Goal: Task Accomplishment & Management: Manage account settings

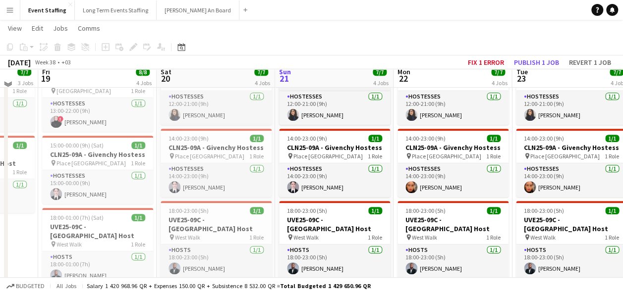
scroll to position [248, 0]
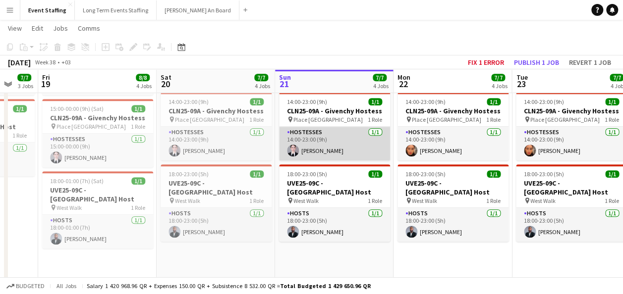
click at [325, 149] on app-card-role "Hostesses [DATE] 14:00-23:00 (9h) [PERSON_NAME]" at bounding box center [334, 144] width 111 height 34
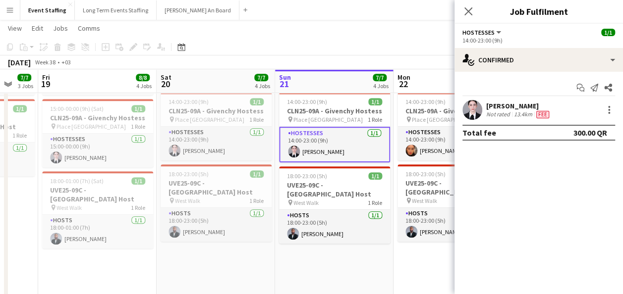
click at [375, 275] on app-date-cell "10:00-22:00 (12h) 4/4 ASE25-08A - MOQ Back to School Campaign pin Mall of Qatar…" at bounding box center [334, 126] width 118 height 526
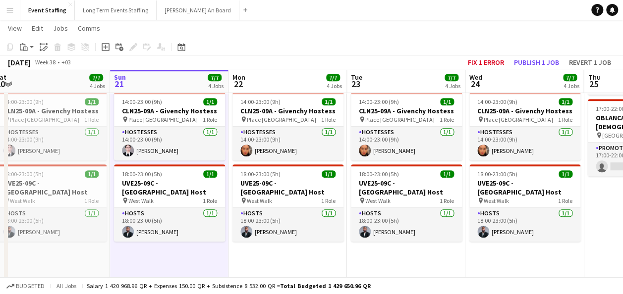
scroll to position [0, 405]
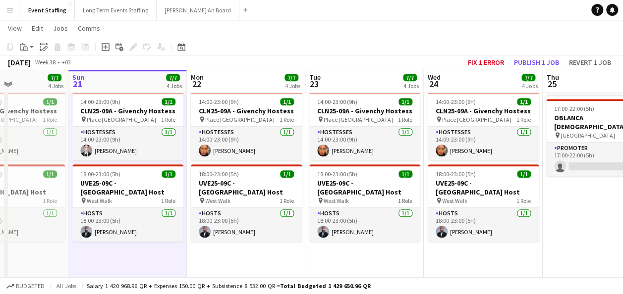
drag, startPoint x: 376, startPoint y: 253, endPoint x: 212, endPoint y: 251, distance: 164.0
click at [212, 251] on app-calendar-viewport "Wed 17 7/7 4 Jobs Thu 18 7/7 3 Jobs Fri 19 8/8 4 Jobs Sat 20 7/7 4 Jobs Sun 21 …" at bounding box center [311, 113] width 623 height 644
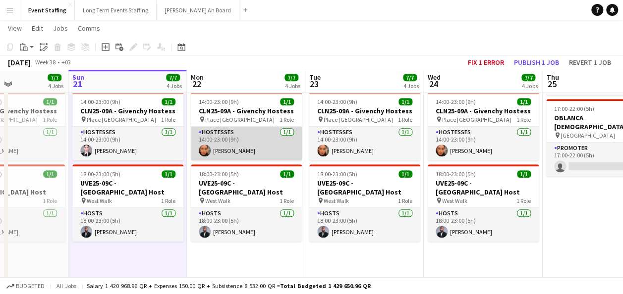
click at [239, 131] on app-card-role "Hostesses [DATE] 14:00-23:00 (9h) [PERSON_NAME]" at bounding box center [246, 144] width 111 height 34
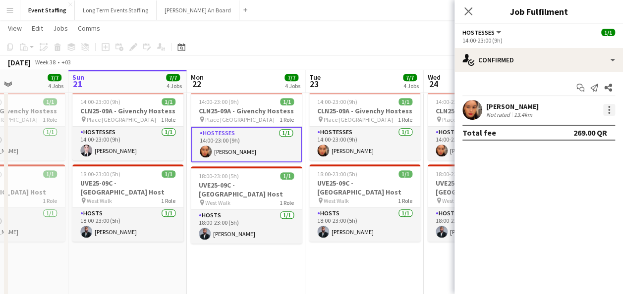
click at [612, 111] on div at bounding box center [609, 110] width 12 height 12
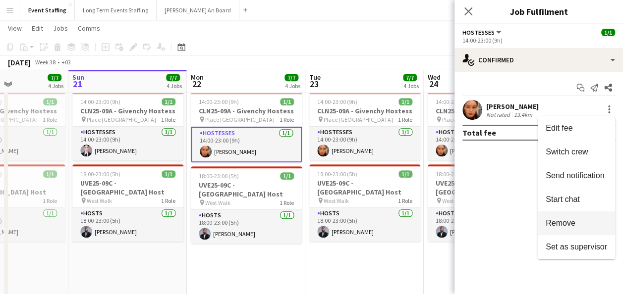
click at [584, 222] on span "Remove" at bounding box center [576, 223] width 61 height 9
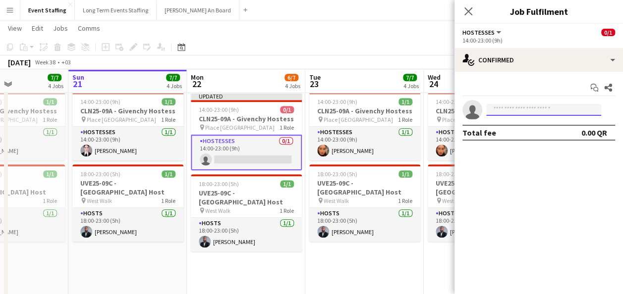
click at [542, 106] on input at bounding box center [543, 110] width 115 height 12
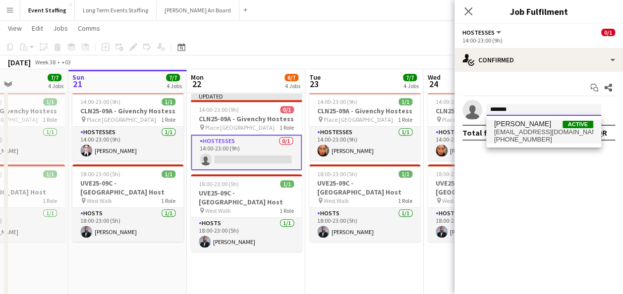
type input "*******"
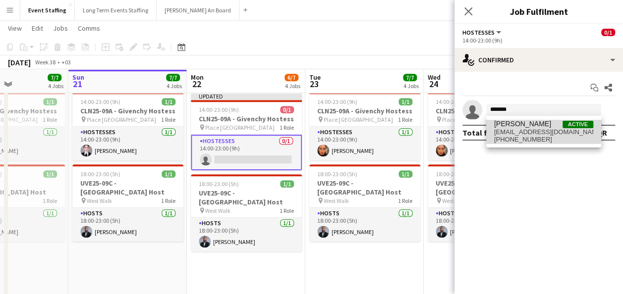
click at [526, 127] on span "Aya Ansari" at bounding box center [522, 124] width 57 height 8
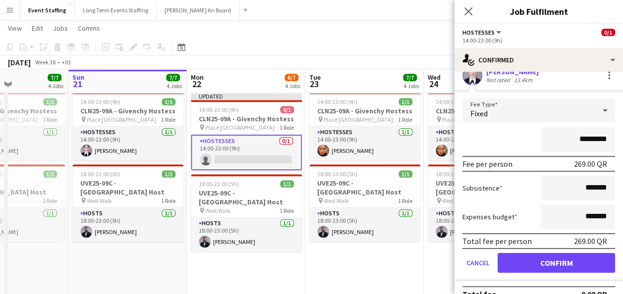
scroll to position [50, 0]
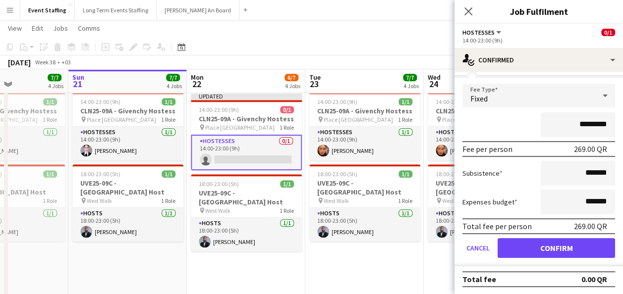
drag, startPoint x: 565, startPoint y: 126, endPoint x: 577, endPoint y: 124, distance: 12.1
click at [577, 124] on input "*********" at bounding box center [578, 124] width 74 height 25
type input "*********"
click at [518, 122] on div "*********" at bounding box center [538, 124] width 153 height 25
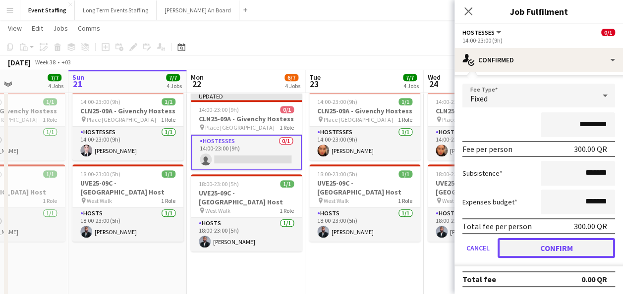
click at [557, 242] on button "Confirm" at bounding box center [556, 248] width 117 height 20
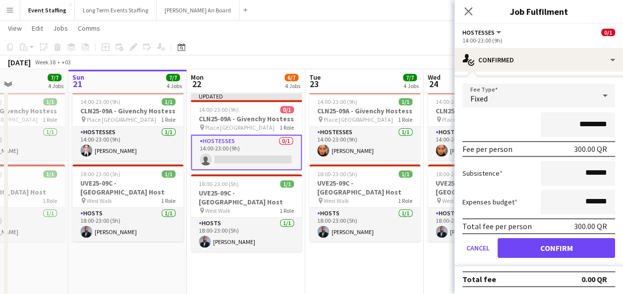
scroll to position [0, 0]
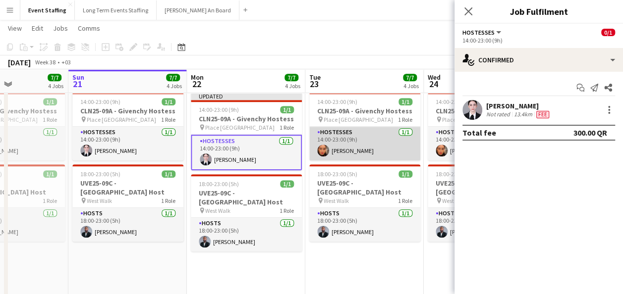
click at [369, 144] on app-card-role "Hostesses 1/1 14:00-23:00 (9h) Meryam Zouine" at bounding box center [364, 144] width 111 height 34
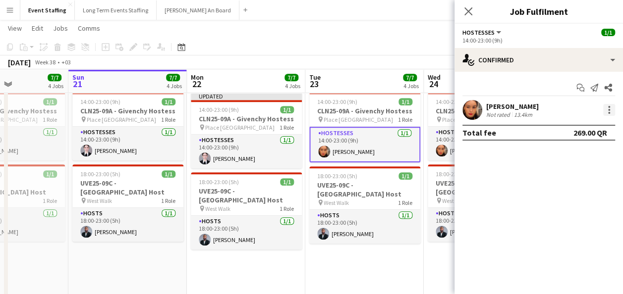
click at [609, 107] on div at bounding box center [609, 107] width 2 height 2
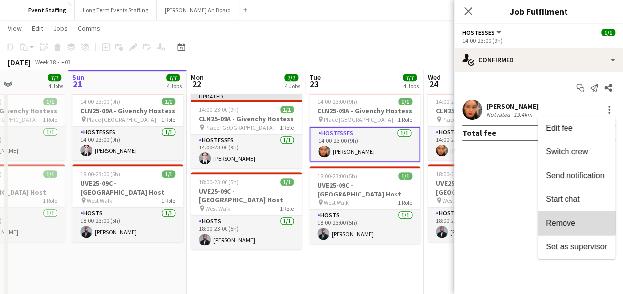
click at [575, 223] on span "Remove" at bounding box center [576, 223] width 61 height 9
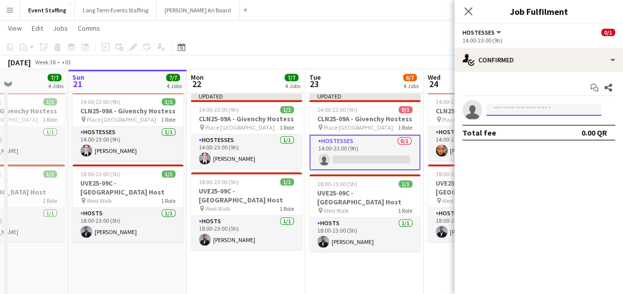
click at [551, 112] on input at bounding box center [543, 110] width 115 height 12
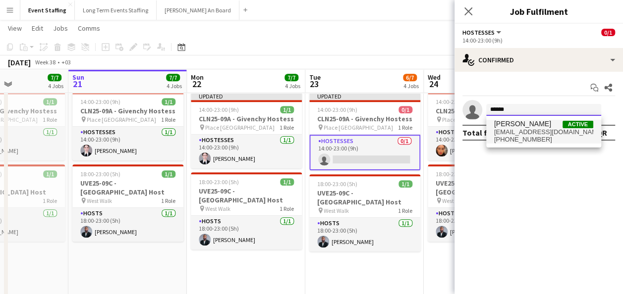
type input "******"
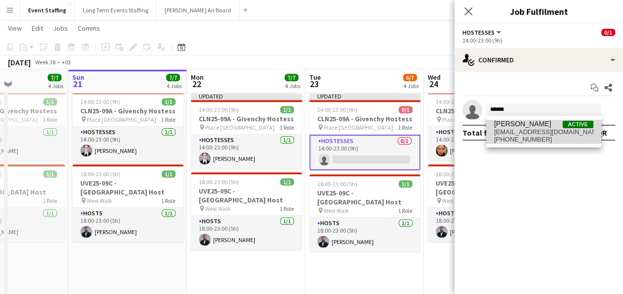
click at [539, 135] on span "lansaryeya@gmail.com" at bounding box center [543, 132] width 99 height 8
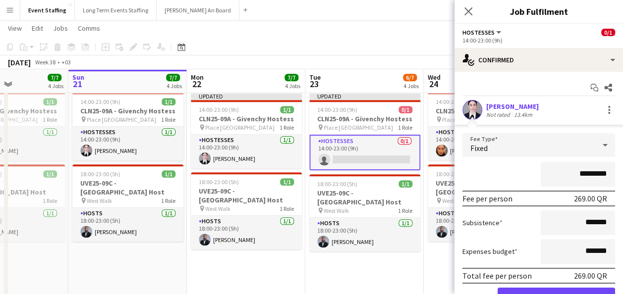
drag, startPoint x: 563, startPoint y: 171, endPoint x: 578, endPoint y: 172, distance: 14.9
click at [578, 172] on input "*********" at bounding box center [578, 174] width 74 height 25
type input "*********"
click at [507, 173] on div "*********" at bounding box center [538, 174] width 153 height 25
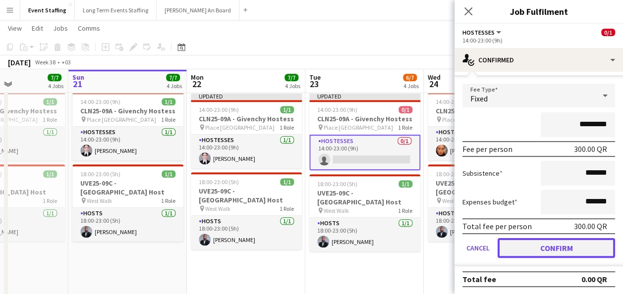
click at [562, 253] on button "Confirm" at bounding box center [556, 248] width 117 height 20
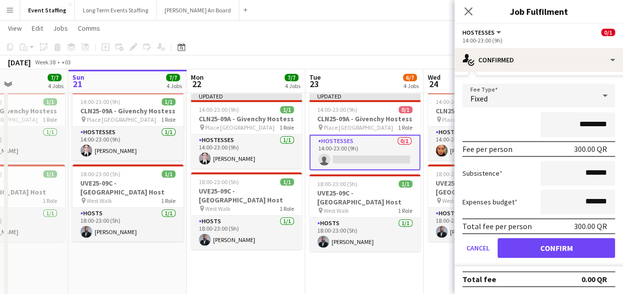
scroll to position [0, 0]
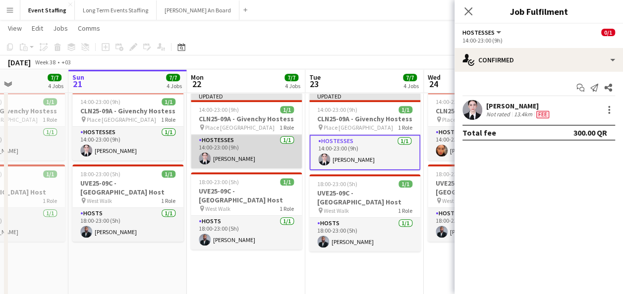
click at [249, 160] on app-card-role "Hostesses 1/1 14:00-23:00 (9h) Aya Ansari" at bounding box center [246, 152] width 111 height 34
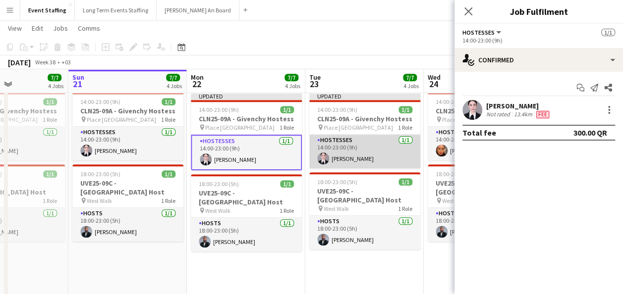
click at [364, 155] on app-card-role "Hostesses 1/1 14:00-23:00 (9h) Aya Ansari" at bounding box center [364, 152] width 111 height 34
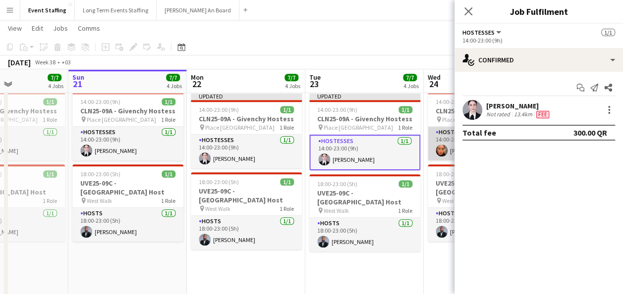
click at [448, 147] on app-card-role "Hostesses 1/1 14:00-23:00 (9h) Meryam Zouine" at bounding box center [483, 144] width 111 height 34
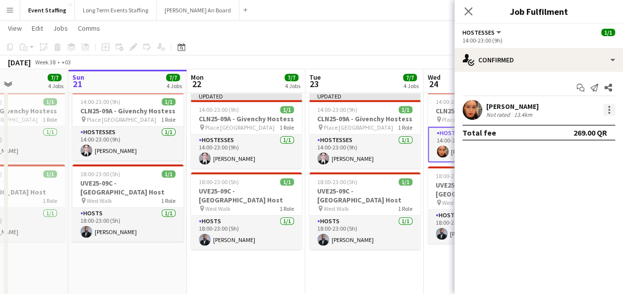
click at [611, 111] on div at bounding box center [609, 110] width 12 height 12
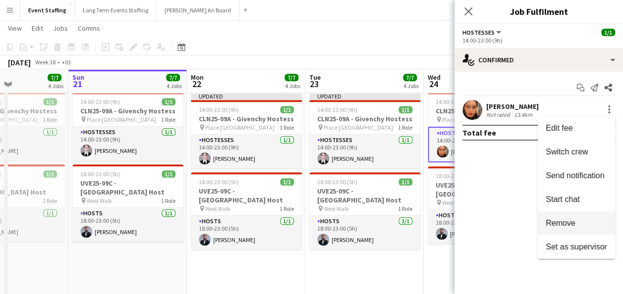
click at [591, 218] on button "Remove" at bounding box center [576, 224] width 77 height 24
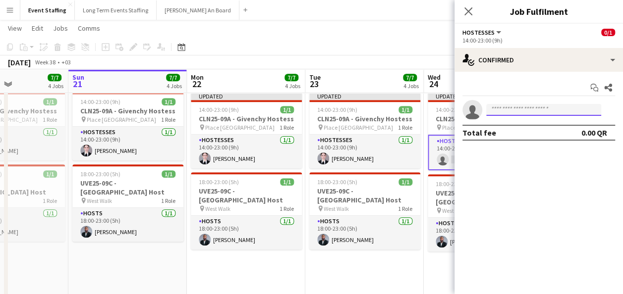
click at [547, 112] on input at bounding box center [543, 110] width 115 height 12
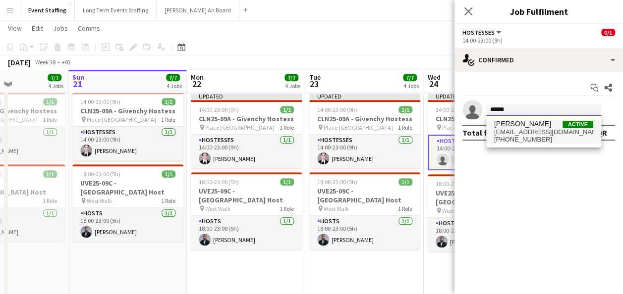
type input "******"
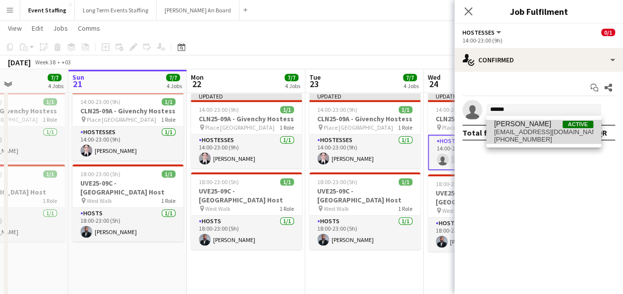
click at [546, 127] on span "Aya Ansari Active" at bounding box center [543, 124] width 99 height 8
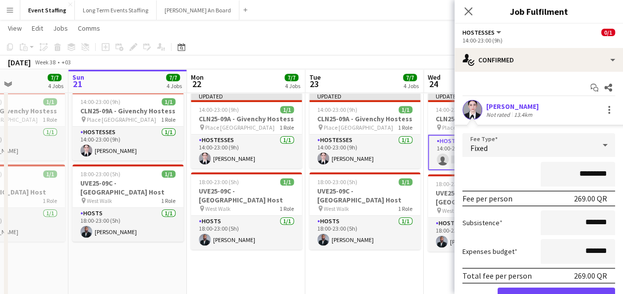
drag, startPoint x: 559, startPoint y: 171, endPoint x: 577, endPoint y: 171, distance: 18.3
click at [577, 171] on input "*********" at bounding box center [578, 174] width 74 height 25
type input "*********"
click at [523, 170] on div "*********" at bounding box center [538, 174] width 153 height 25
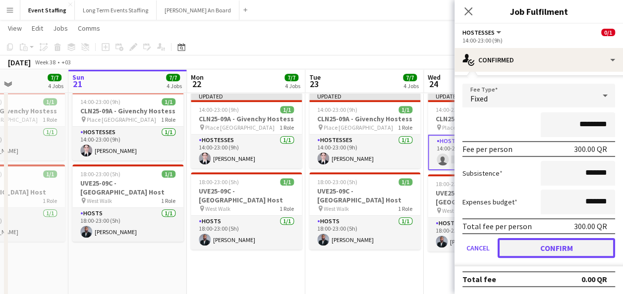
click at [560, 243] on button "Confirm" at bounding box center [556, 248] width 117 height 20
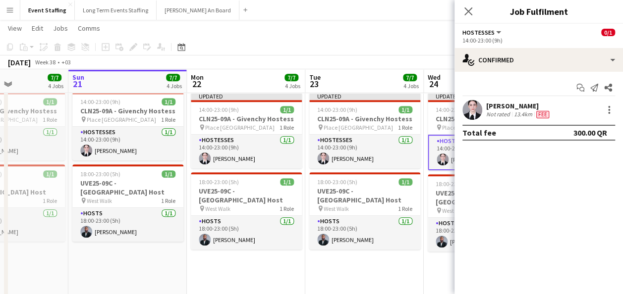
scroll to position [0, 0]
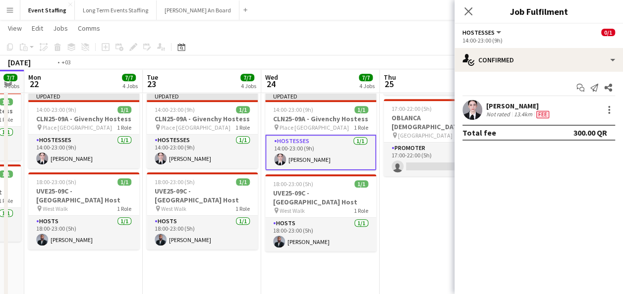
drag, startPoint x: 416, startPoint y: 229, endPoint x: 210, endPoint y: 216, distance: 206.6
click at [208, 218] on app-calendar-viewport "Fri 19 8/8 4 Jobs Sat 20 7/7 4 Jobs Sun 21 7/7 4 Jobs Mon 22 7/7 4 Jobs Tue 23 …" at bounding box center [311, 113] width 623 height 644
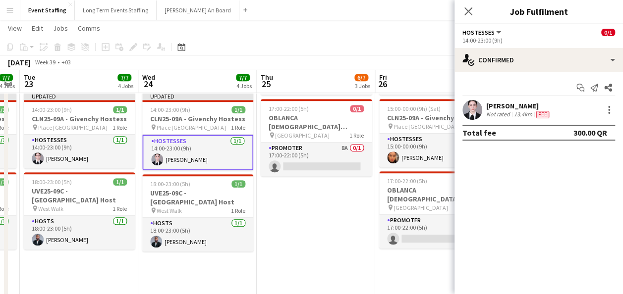
scroll to position [0, 252]
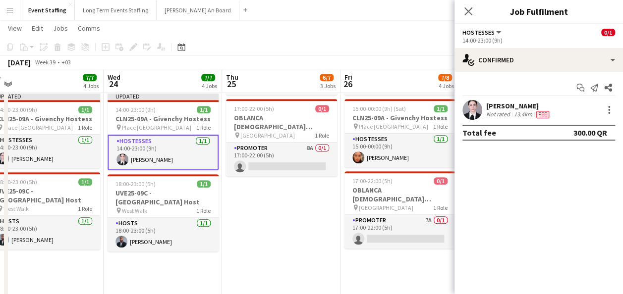
drag, startPoint x: 393, startPoint y: 203, endPoint x: 283, endPoint y: 212, distance: 110.3
click at [283, 212] on app-calendar-viewport "Sun 21 7/7 4 Jobs Mon 22 7/7 4 Jobs Tue 23 7/7 4 Jobs Wed 24 7/7 4 Jobs Thu 25 …" at bounding box center [311, 113] width 623 height 644
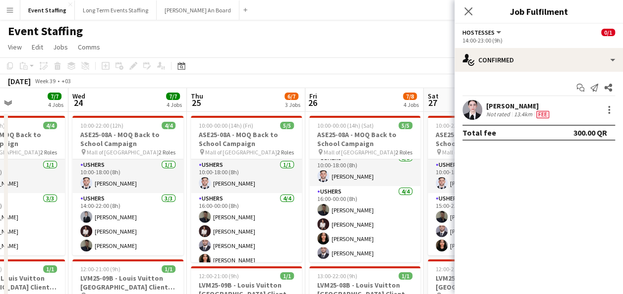
scroll to position [0, 370]
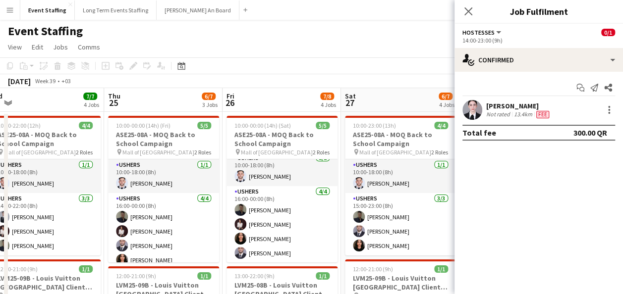
drag, startPoint x: 355, startPoint y: 202, endPoint x: 237, endPoint y: 200, distance: 118.0
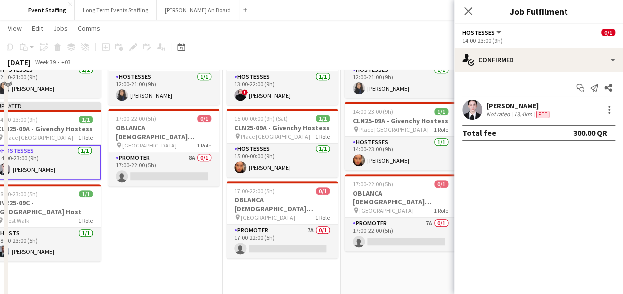
scroll to position [248, 0]
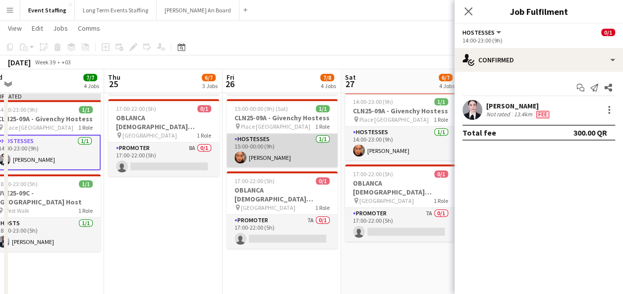
click at [283, 142] on app-card-role "Hostesses 1/1 15:00-00:00 (9h) Meryam Zouine" at bounding box center [281, 151] width 111 height 34
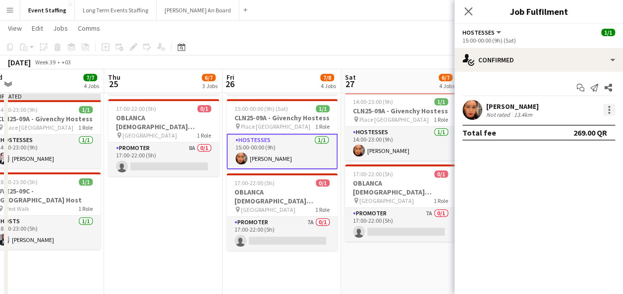
click at [609, 112] on div at bounding box center [609, 113] width 2 height 2
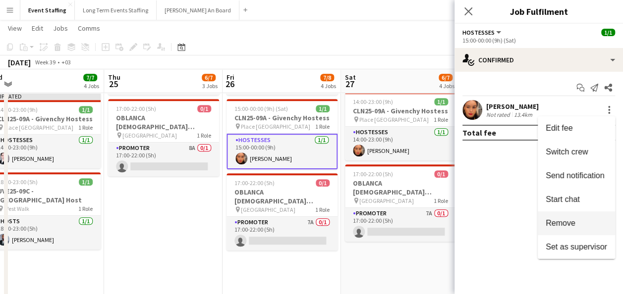
click at [574, 222] on span "Remove" at bounding box center [561, 223] width 30 height 8
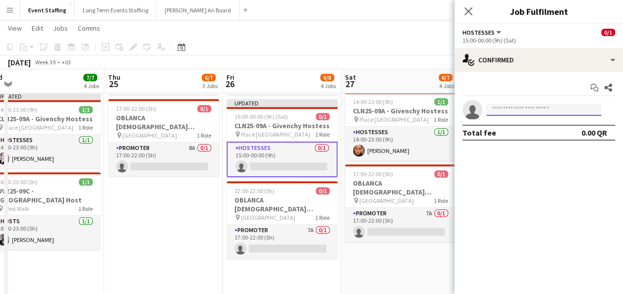
click at [536, 111] on input at bounding box center [543, 110] width 115 height 12
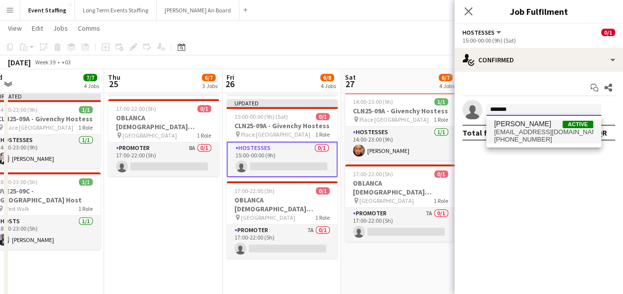
type input "*******"
click at [547, 134] on span "lansaryeya@gmail.com" at bounding box center [543, 132] width 99 height 8
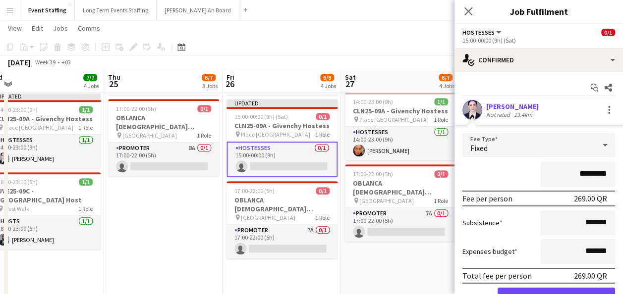
drag, startPoint x: 566, startPoint y: 174, endPoint x: 578, endPoint y: 173, distance: 12.4
click at [578, 173] on input "*********" at bounding box center [578, 174] width 74 height 25
type input "*********"
click at [507, 169] on div "*********" at bounding box center [538, 174] width 153 height 25
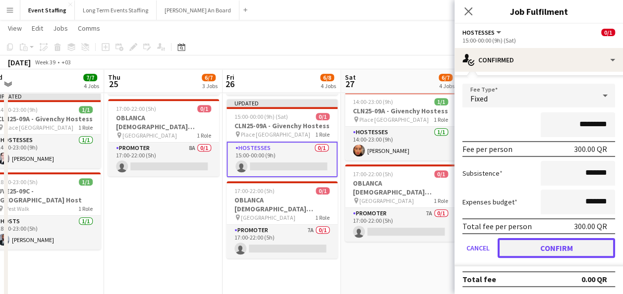
click at [571, 246] on button "Confirm" at bounding box center [556, 248] width 117 height 20
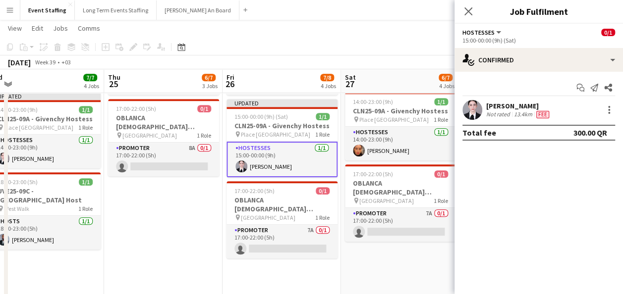
scroll to position [0, 0]
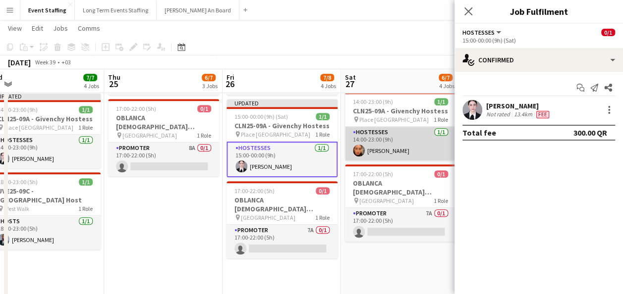
click at [398, 144] on app-card-role "Hostesses 1/1 14:00-23:00 (9h) Meryam Zouine" at bounding box center [400, 144] width 111 height 34
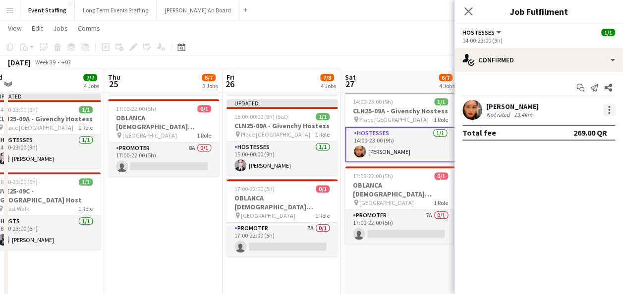
click at [611, 108] on div at bounding box center [609, 110] width 12 height 12
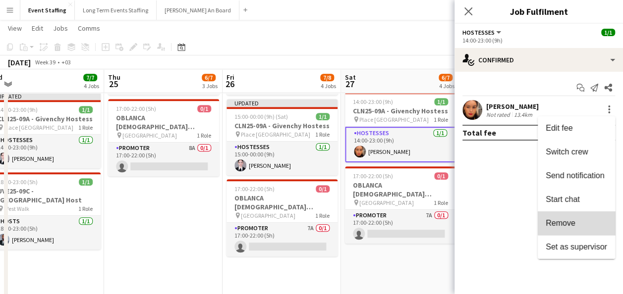
click at [579, 222] on span "Remove" at bounding box center [576, 223] width 61 height 9
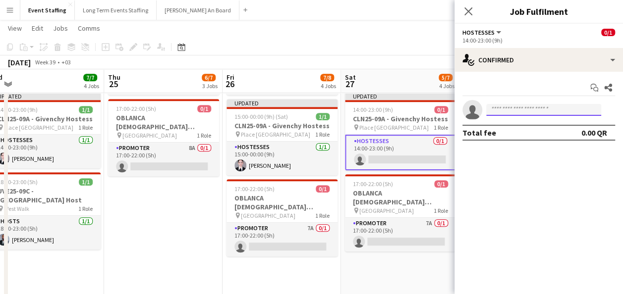
click at [521, 107] on input at bounding box center [543, 110] width 115 height 12
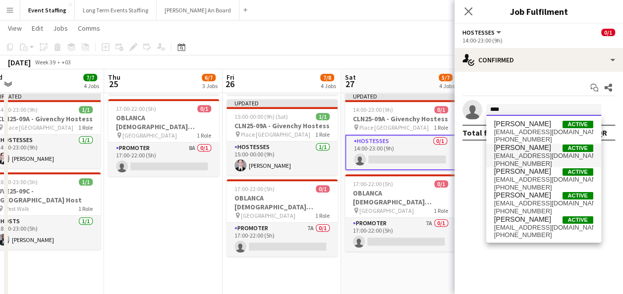
type input "***"
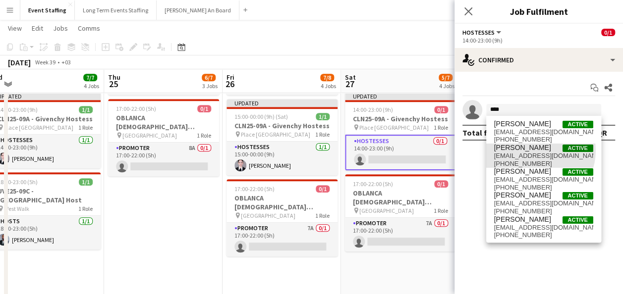
click at [532, 151] on span "Aya Ansari Active" at bounding box center [543, 148] width 99 height 8
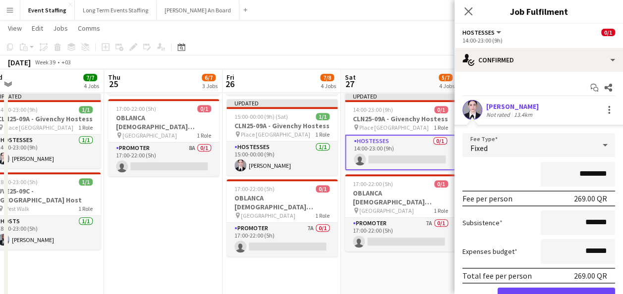
drag, startPoint x: 565, startPoint y: 172, endPoint x: 577, endPoint y: 172, distance: 11.9
click at [577, 172] on input "*********" at bounding box center [578, 174] width 74 height 25
type input "*********"
click at [509, 173] on div "*********" at bounding box center [538, 174] width 153 height 25
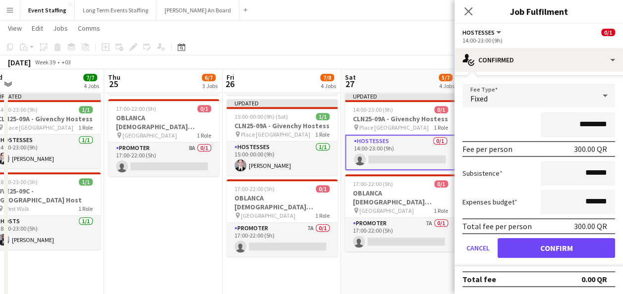
scroll to position [50, 0]
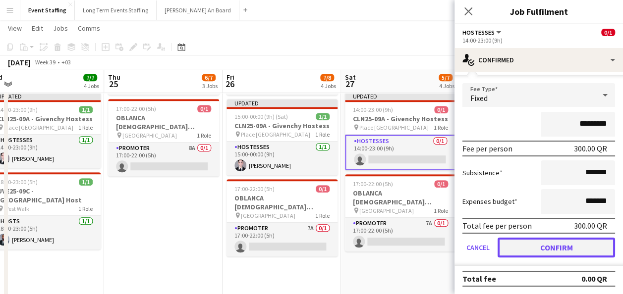
click at [574, 245] on button "Confirm" at bounding box center [556, 248] width 117 height 20
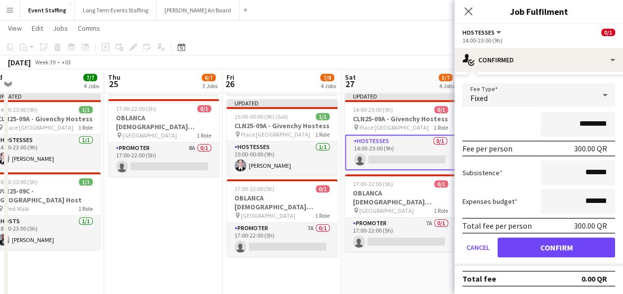
scroll to position [0, 0]
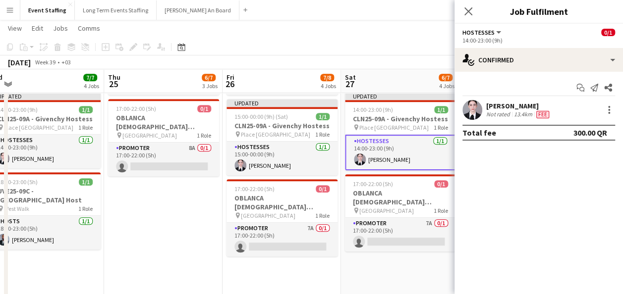
drag, startPoint x: 433, startPoint y: 272, endPoint x: 440, endPoint y: 268, distance: 8.0
click at [434, 272] on app-date-cell "10:00-23:00 (13h) 4/4 ASE25-08A - MOQ Back to School Campaign pin Mall of Qatar…" at bounding box center [400, 126] width 118 height 526
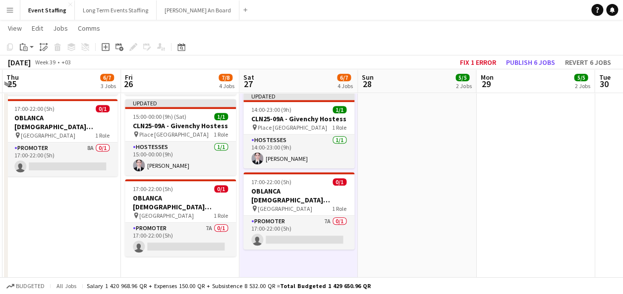
drag, startPoint x: 503, startPoint y: 220, endPoint x: 412, endPoint y: 223, distance: 91.2
click at [412, 223] on app-calendar-viewport "Sun 21 7/7 4 Jobs Mon 22 7/7 4 Jobs Tue 23 7/7 4 Jobs Wed 24 7/7 4 Jobs Thu 25 …" at bounding box center [311, 113] width 623 height 644
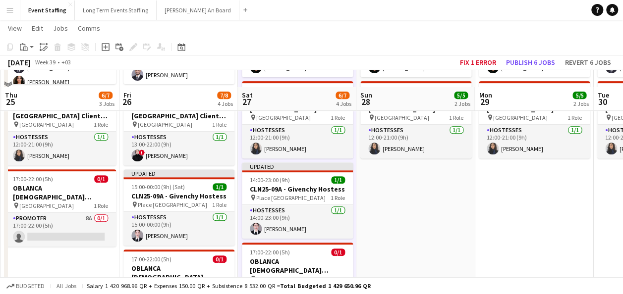
scroll to position [198, 0]
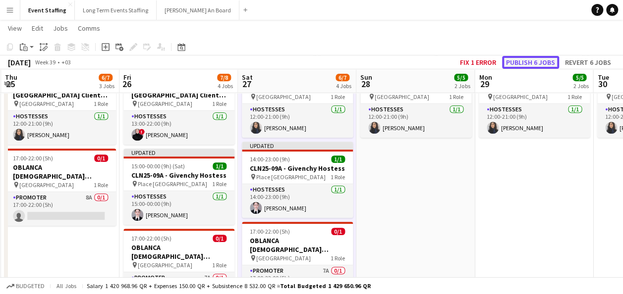
click at [535, 60] on button "Publish 6 jobs" at bounding box center [530, 62] width 57 height 13
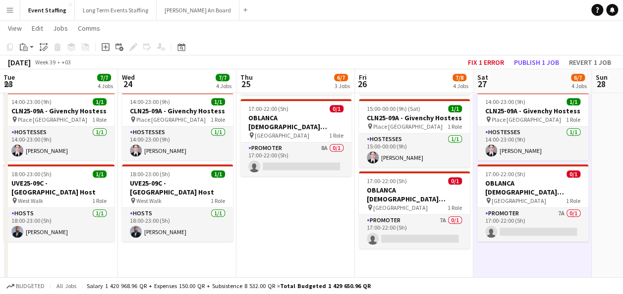
scroll to position [0, 222]
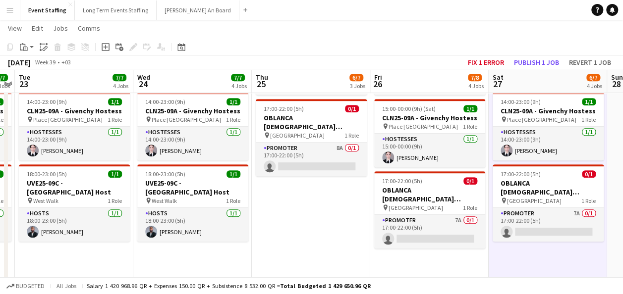
drag, startPoint x: 75, startPoint y: 188, endPoint x: 291, endPoint y: 218, distance: 218.0
click at [291, 218] on app-calendar-viewport "Sun 21 7/7 4 Jobs Mon 22 7/7 4 Jobs Tue 23 7/7 4 Jobs Wed 24 7/7 4 Jobs Thu 25 …" at bounding box center [311, 113] width 623 height 644
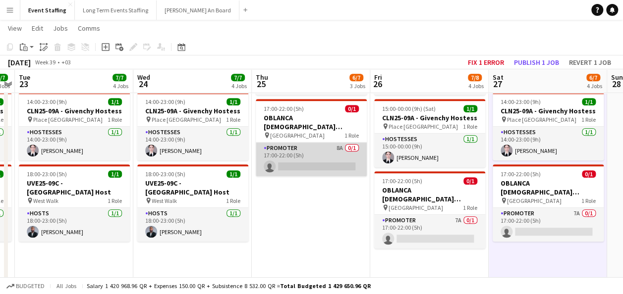
click at [317, 172] on app-card-role "Promoter 8A 0/1 17:00-22:00 (5h) single-neutral-actions" at bounding box center [311, 160] width 111 height 34
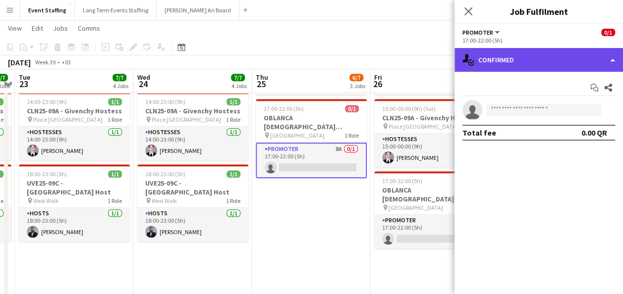
click at [513, 61] on div "single-neutral-actions-check-2 Confirmed" at bounding box center [538, 60] width 168 height 24
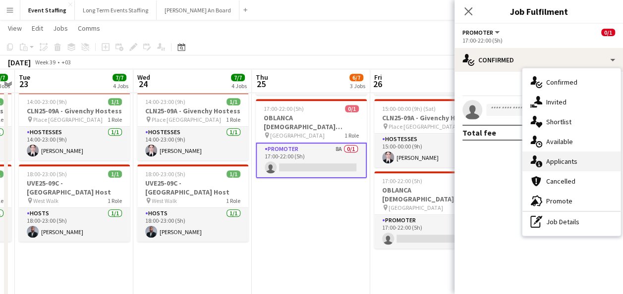
click at [550, 158] on span "Applicants" at bounding box center [561, 161] width 31 height 9
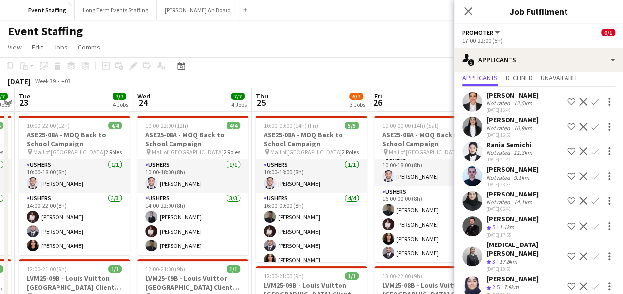
scroll to position [41, 0]
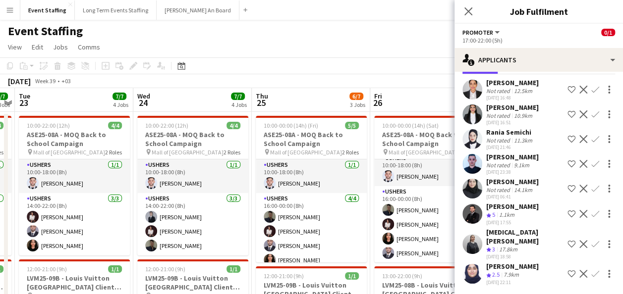
click at [508, 83] on div "Siham Riche" at bounding box center [512, 82] width 53 height 9
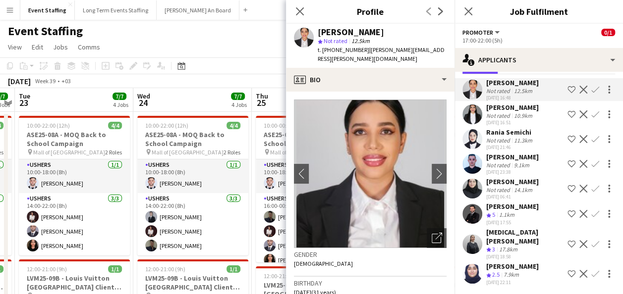
click at [339, 47] on span "t. +97474474041" at bounding box center [344, 49] width 52 height 7
copy span "97474474041"
click at [466, 134] on app-user-avatar at bounding box center [472, 139] width 20 height 20
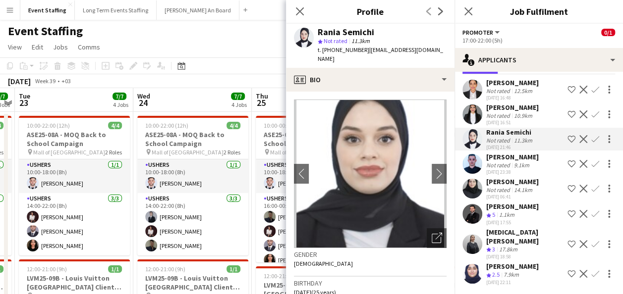
click at [339, 50] on span "t. +97472050990" at bounding box center [344, 49] width 52 height 7
copy span "97472050990"
click at [501, 186] on div "Reham Riyaz" at bounding box center [512, 181] width 53 height 9
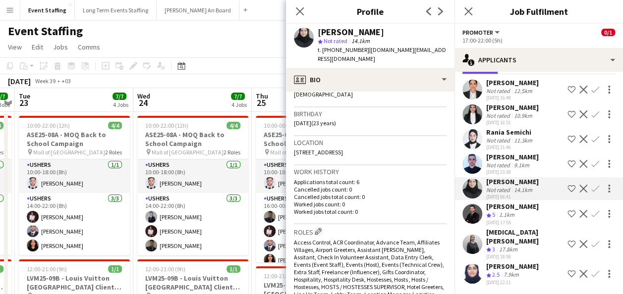
scroll to position [0, 0]
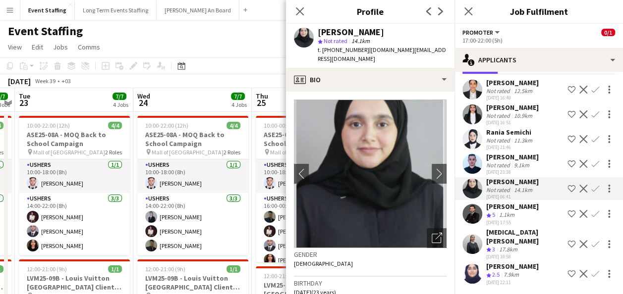
click at [343, 51] on span "t. +97466477858" at bounding box center [344, 49] width 52 height 7
copy span "97466477858"
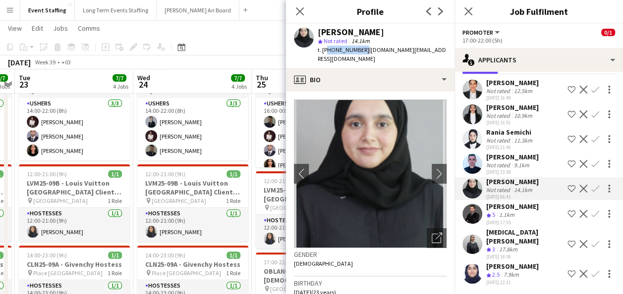
scroll to position [99, 0]
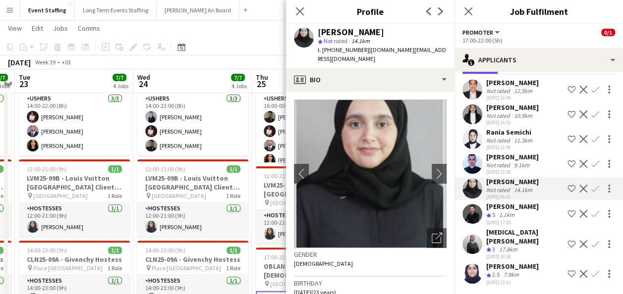
click at [513, 272] on div "7.9km" at bounding box center [511, 275] width 19 height 8
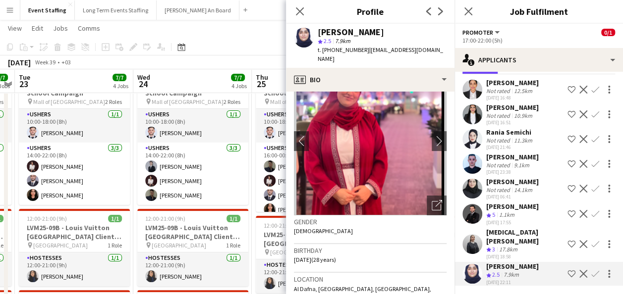
scroll to position [0, 0]
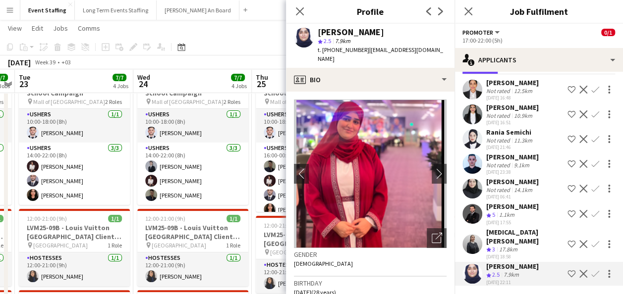
click at [350, 50] on span "t. +97470439199" at bounding box center [344, 49] width 52 height 7
copy span "97470439199"
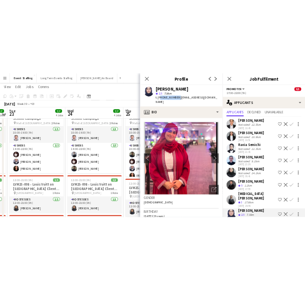
scroll to position [41, 0]
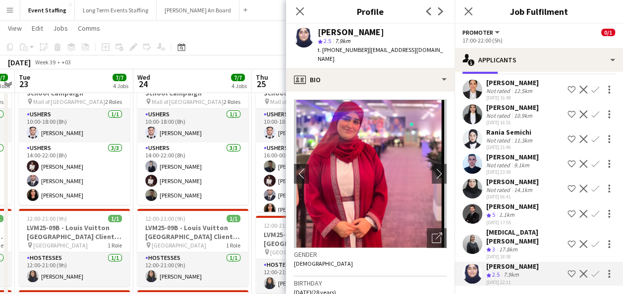
click at [499, 243] on div "Amira Ben Ahmed" at bounding box center [524, 237] width 77 height 18
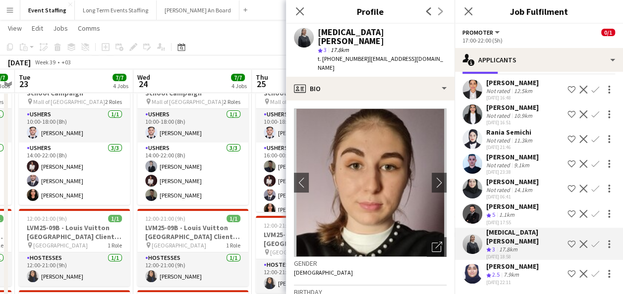
click at [338, 55] on span "t. +97450379909" at bounding box center [344, 58] width 52 height 7
copy span "97450379909"
click at [567, 247] on app-icon "Shortlist crew" at bounding box center [571, 244] width 8 height 8
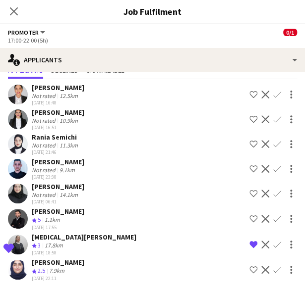
scroll to position [0, 0]
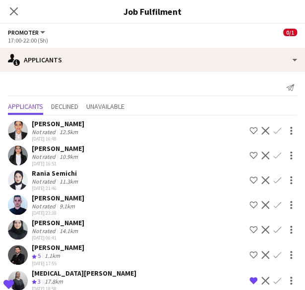
click at [37, 122] on div "Siham Riche" at bounding box center [58, 123] width 53 height 9
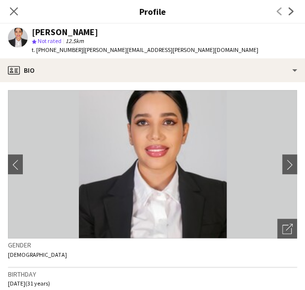
click at [55, 28] on div "Siham Riche" at bounding box center [65, 32] width 66 height 9
copy div "Siham Riche"
click at [55, 50] on span "t. +97474474041" at bounding box center [58, 49] width 52 height 7
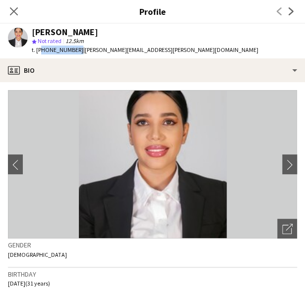
click at [55, 50] on span "t. +97474474041" at bounding box center [58, 49] width 52 height 7
copy span "97474474041"
click at [14, 10] on icon "Close pop-in" at bounding box center [13, 10] width 9 height 9
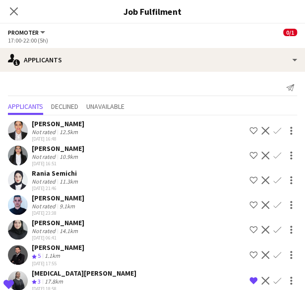
click at [58, 174] on div "Rania Semichi" at bounding box center [56, 173] width 48 height 9
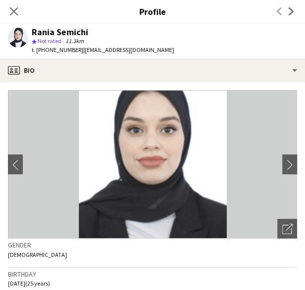
click at [74, 31] on div "Rania Semichi" at bounding box center [60, 32] width 56 height 9
click at [73, 31] on div "Rania Semichi" at bounding box center [60, 32] width 56 height 9
click at [60, 32] on div "Rania Semichi" at bounding box center [60, 32] width 56 height 9
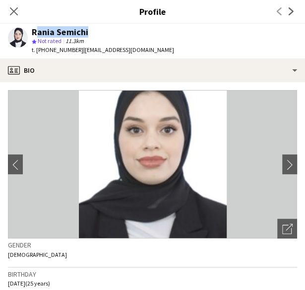
click at [60, 32] on div "Rania Semichi" at bounding box center [60, 32] width 56 height 9
click at [49, 50] on span "t. +97472050990" at bounding box center [58, 49] width 52 height 7
copy span "97472050990"
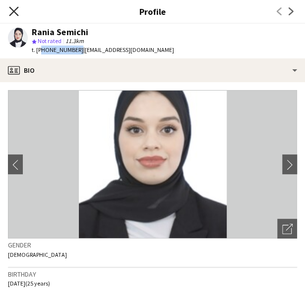
click at [12, 9] on icon at bounding box center [13, 10] width 9 height 9
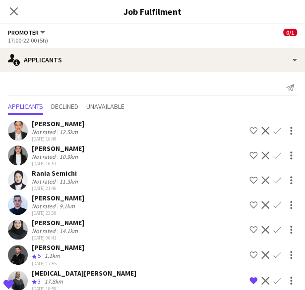
scroll to position [36, 0]
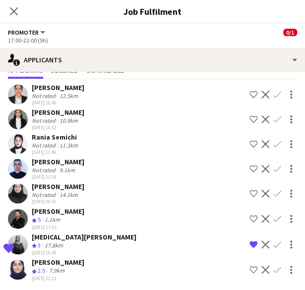
click at [83, 188] on div "Reham Riyaz Not rated 14.1km 20-09-2025 06:41 Shortlist crew Decline Confirm" at bounding box center [152, 193] width 305 height 23
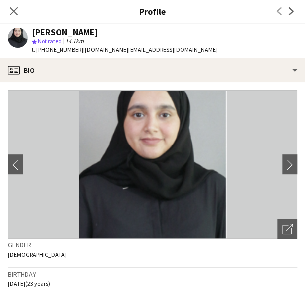
click at [42, 31] on div "Reham Riyaz" at bounding box center [65, 32] width 66 height 9
copy div "Reham Riyaz"
click at [52, 50] on span "t. +97466477858" at bounding box center [58, 49] width 52 height 7
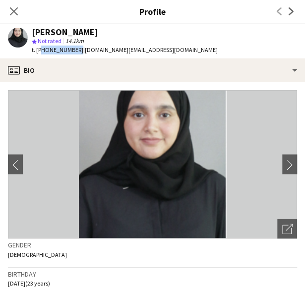
click at [52, 50] on span "t. +97466477858" at bounding box center [58, 49] width 52 height 7
copy span "97466477858"
click at [17, 12] on icon "Close pop-in" at bounding box center [13, 10] width 9 height 9
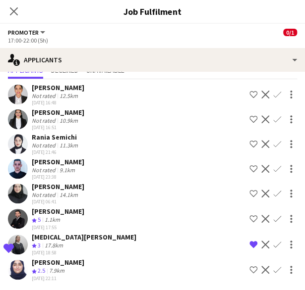
scroll to position [149, 0]
click at [85, 267] on div "Fatima Rashid Crew rating 2.5 7.9km 20-09-2025 22:11 Shortlist crew Decline Con…" at bounding box center [152, 270] width 305 height 24
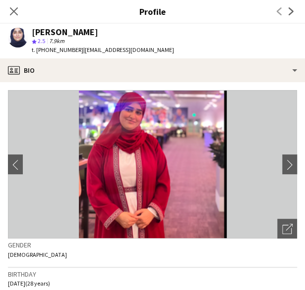
click at [65, 32] on div "Fatima Rashid" at bounding box center [65, 32] width 66 height 9
click at [59, 51] on span "t. +97470439199" at bounding box center [58, 49] width 52 height 7
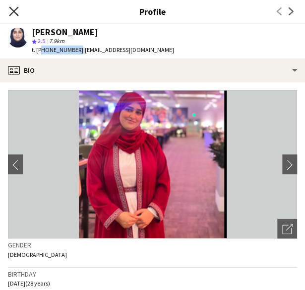
click at [13, 11] on icon at bounding box center [13, 10] width 9 height 9
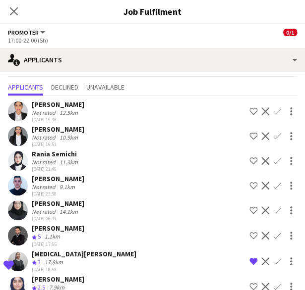
scroll to position [36, 0]
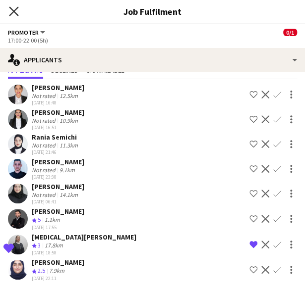
click at [14, 7] on icon "Close pop-in" at bounding box center [13, 10] width 9 height 9
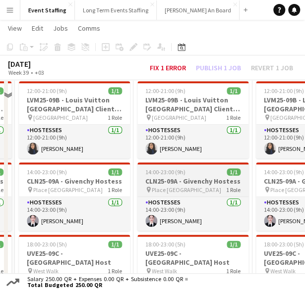
scroll to position [149, 0]
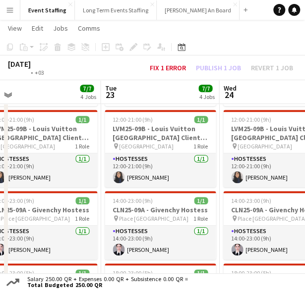
drag, startPoint x: 141, startPoint y: 203, endPoint x: 108, endPoint y: 203, distance: 32.7
click at [108, 203] on app-calendar-viewport "Fri 19 8/8 4 Jobs Sat 20 7/7 4 Jobs Sun 21 7/7 4 Jobs Mon 22 7/7 4 Jobs Tue 23 …" at bounding box center [152, 212] width 305 height 644
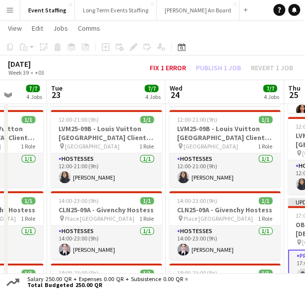
drag, startPoint x: 199, startPoint y: 195, endPoint x: 134, endPoint y: 194, distance: 65.4
click at [134, 194] on app-calendar-viewport "Fri 19 8/8 4 Jobs Sat 20 7/7 4 Jobs Sun 21 7/7 4 Jobs Mon 22 7/7 4 Jobs Tue 23 …" at bounding box center [152, 212] width 305 height 644
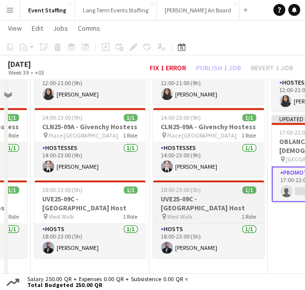
scroll to position [248, 0]
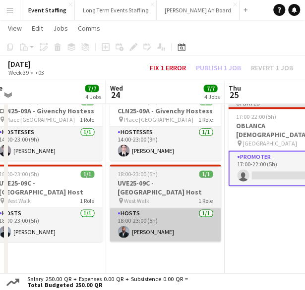
drag, startPoint x: 212, startPoint y: 200, endPoint x: 111, endPoint y: 216, distance: 101.8
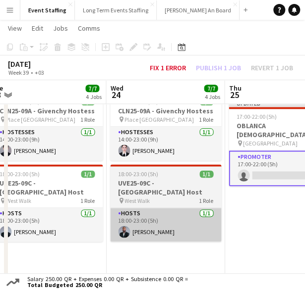
click at [86, 216] on app-calendar-viewport "Sat 20 7/7 4 Jobs Sun 21 7/7 4 Jobs Mon 22 7/7 4 Jobs Tue 23 7/7 4 Jobs Wed 24 …" at bounding box center [152, 113] width 305 height 644
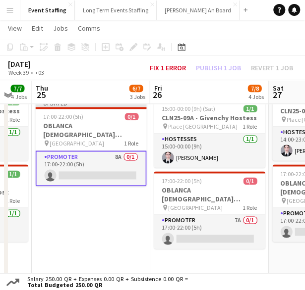
drag, startPoint x: 194, startPoint y: 216, endPoint x: 84, endPoint y: 218, distance: 110.0
click at [84, 218] on app-calendar-viewport "Sun 21 7/7 4 Jobs Mon 22 7/7 4 Jobs Tue 23 7/7 4 Jobs Wed 24 7/7 4 Jobs Thu 25 …" at bounding box center [152, 113] width 305 height 644
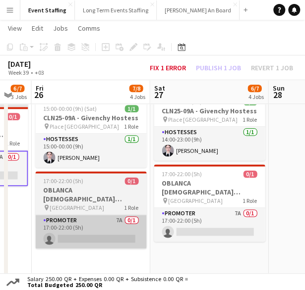
scroll to position [0, 329]
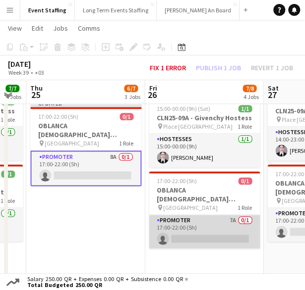
click at [180, 229] on app-card-role "Promoter 7A 0/1 17:00-22:00 (5h) single-neutral-actions" at bounding box center [204, 232] width 111 height 34
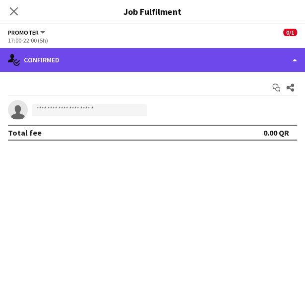
click at [105, 56] on div "single-neutral-actions-check-2 Confirmed" at bounding box center [152, 60] width 305 height 24
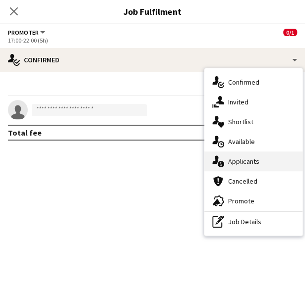
click at [255, 159] on span "Applicants" at bounding box center [243, 161] width 31 height 9
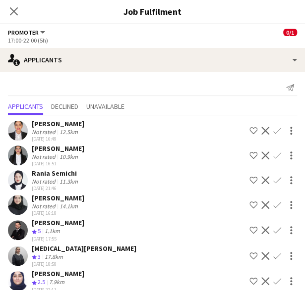
scroll to position [11, 0]
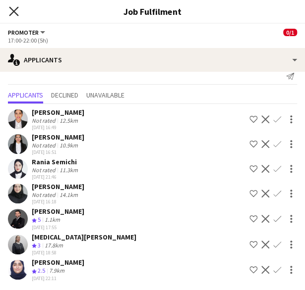
click at [14, 13] on icon "Close pop-in" at bounding box center [13, 10] width 9 height 9
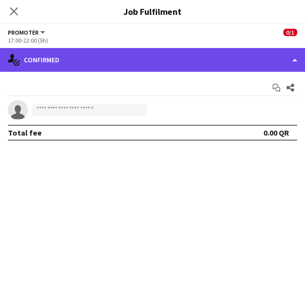
click at [89, 60] on div "single-neutral-actions-check-2 Confirmed" at bounding box center [152, 60] width 305 height 24
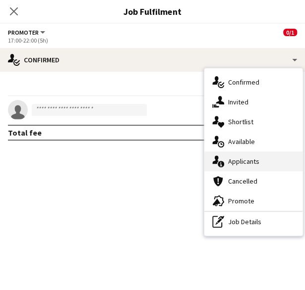
click at [256, 158] on span "Applicants" at bounding box center [243, 161] width 31 height 9
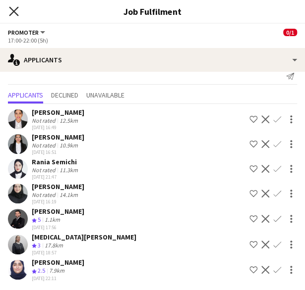
click at [17, 14] on icon at bounding box center [13, 10] width 9 height 9
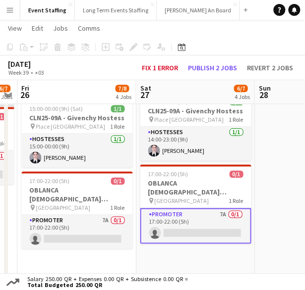
scroll to position [0, 352]
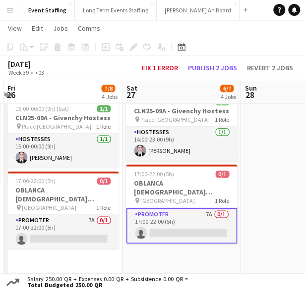
drag, startPoint x: 227, startPoint y: 224, endPoint x: 86, endPoint y: 235, distance: 141.7
click at [86, 235] on app-calendar-viewport "Tue 23 7/7 4 Jobs Wed 24 7/7 4 Jobs Thu 25 6/7 3 Jobs Fri 26 7/8 4 Jobs Sat 27 …" at bounding box center [152, 113] width 305 height 644
click at [153, 226] on app-card-role "Promoter 7A 0/1 17:00-22:00 (5h) single-neutral-actions" at bounding box center [181, 226] width 111 height 36
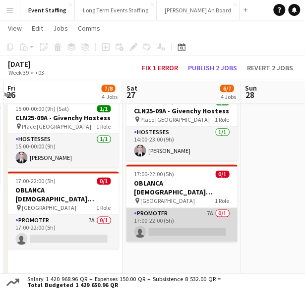
click at [173, 231] on app-card-role "Promoter 7A 0/1 17:00-22:00 (5h) single-neutral-actions" at bounding box center [181, 225] width 111 height 34
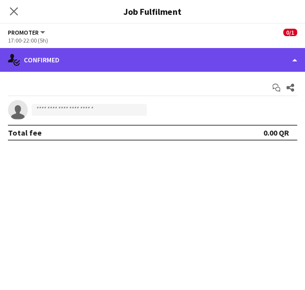
click at [65, 56] on div "single-neutral-actions-check-2 Confirmed" at bounding box center [152, 60] width 305 height 24
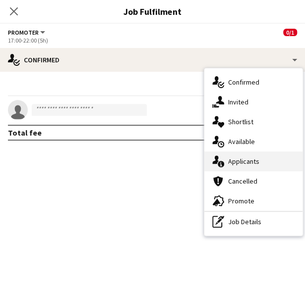
click at [262, 160] on div "single-neutral-actions-information Applicants" at bounding box center [253, 162] width 98 height 20
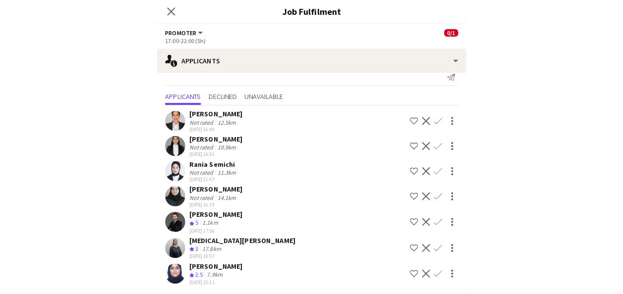
scroll to position [7, 0]
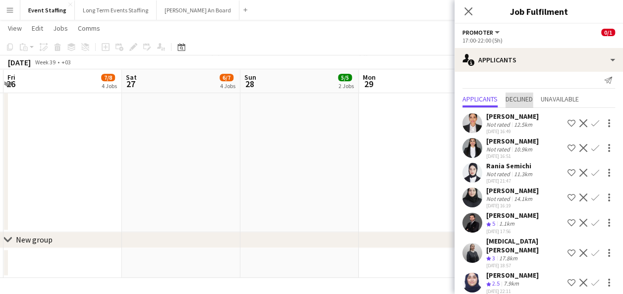
click at [533, 102] on span "Declined" at bounding box center [518, 99] width 27 height 7
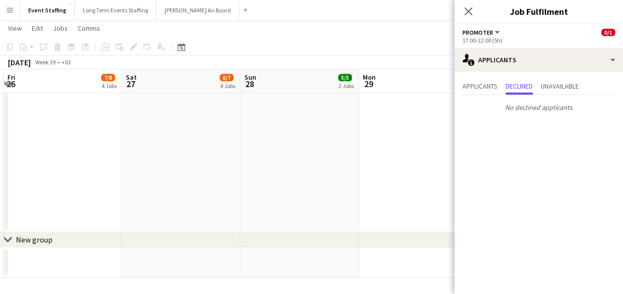
drag, startPoint x: 204, startPoint y: 175, endPoint x: 200, endPoint y: 180, distance: 6.3
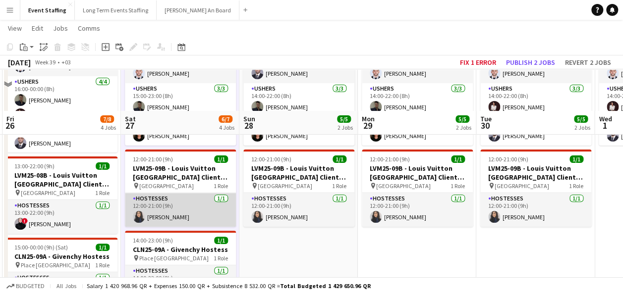
scroll to position [108, 0]
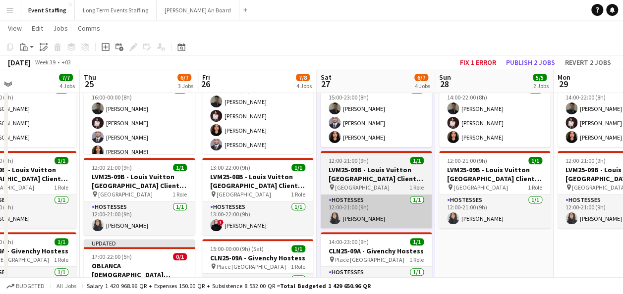
drag, startPoint x: 191, startPoint y: 203, endPoint x: 399, endPoint y: 199, distance: 208.2
click at [400, 196] on app-calendar-viewport "Mon 22 7/7 4 Jobs Tue 23 7/7 4 Jobs Wed 24 7/7 4 Jobs Thu 25 6/7 3 Jobs Fri 26 …" at bounding box center [311, 253] width 623 height 644
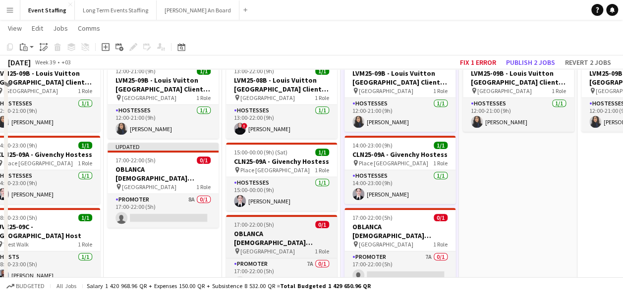
scroll to position [207, 0]
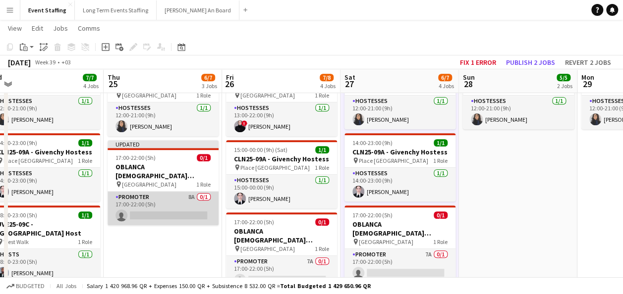
click at [170, 208] on app-card-role "Promoter 8A 0/1 17:00-22:00 (5h) single-neutral-actions" at bounding box center [163, 209] width 111 height 34
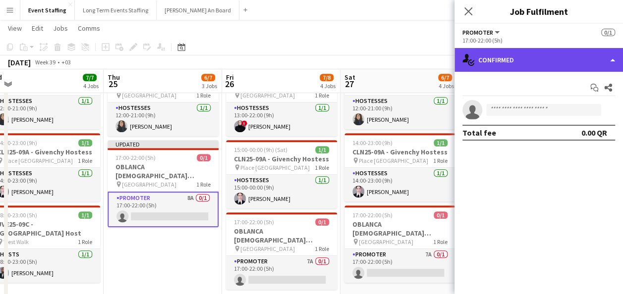
click at [546, 67] on div "single-neutral-actions-check-2 Confirmed" at bounding box center [538, 60] width 168 height 24
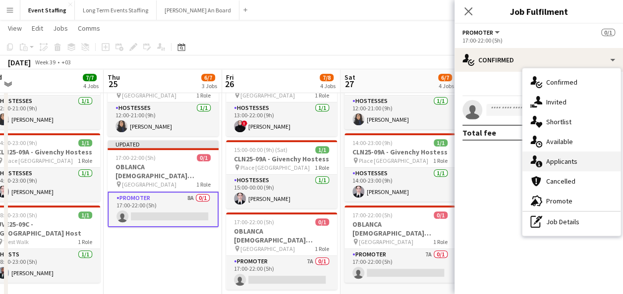
click at [563, 160] on span "Applicants" at bounding box center [561, 161] width 31 height 9
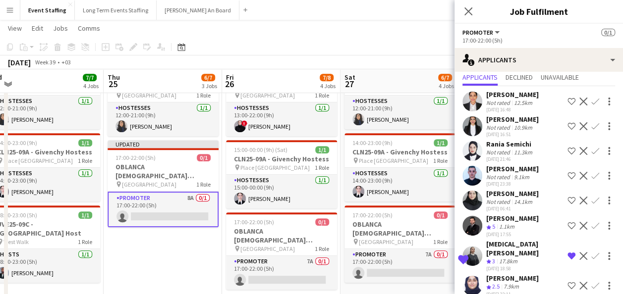
scroll to position [41, 0]
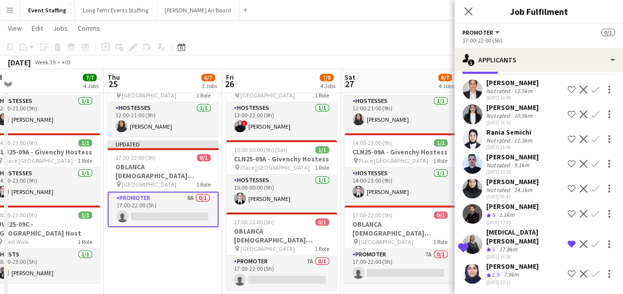
click at [567, 166] on app-icon "Shortlist crew" at bounding box center [571, 164] width 8 height 8
click at [504, 159] on div "Abdelmoumene Moussa" at bounding box center [512, 157] width 53 height 9
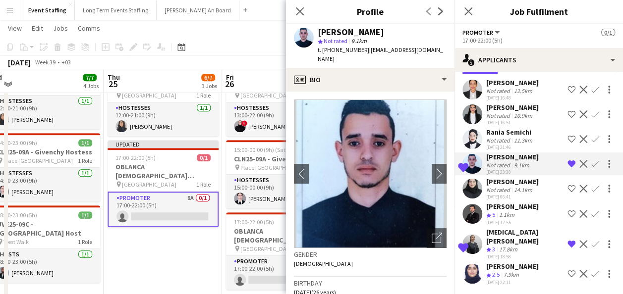
click at [343, 33] on div "Abdelmoumene Moussa" at bounding box center [351, 32] width 66 height 9
click at [343, 48] on span "t. +97470760875" at bounding box center [344, 49] width 52 height 7
click at [492, 211] on div "Ahmed Adnan" at bounding box center [512, 206] width 53 height 9
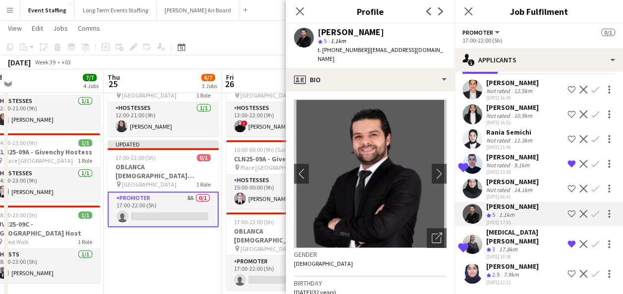
click at [335, 53] on span "t. +97430075857" at bounding box center [344, 49] width 52 height 7
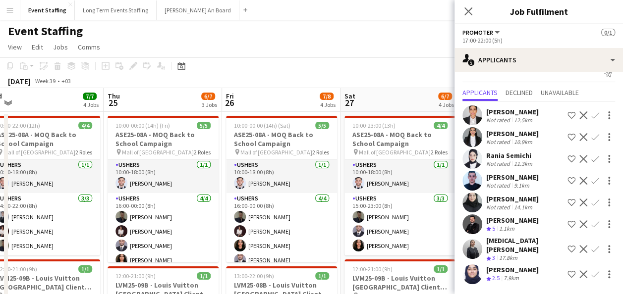
scroll to position [0, 0]
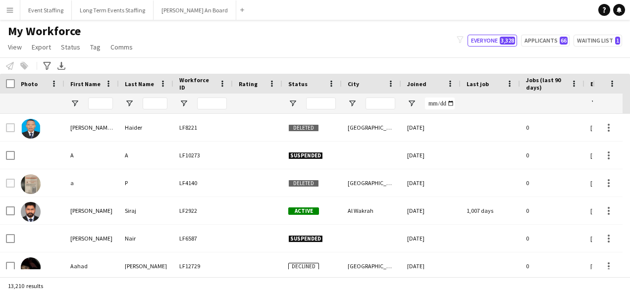
scroll to position [0, 519]
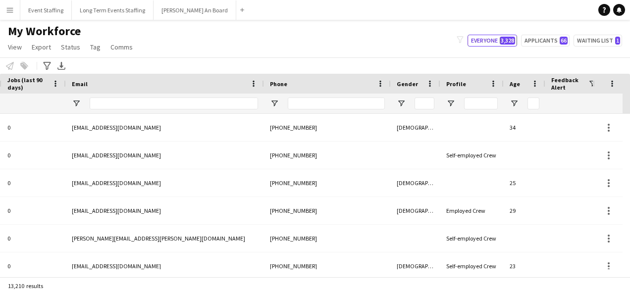
drag, startPoint x: 421, startPoint y: 278, endPoint x: 585, endPoint y: 277, distance: 164.0
click at [585, 277] on app-workforce-table "Drag here to set row groups Photo Title Full Name First Name Last Name Workforc…" at bounding box center [315, 175] width 630 height 203
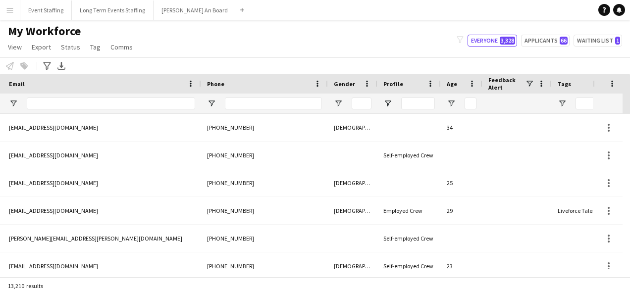
scroll to position [0, 897]
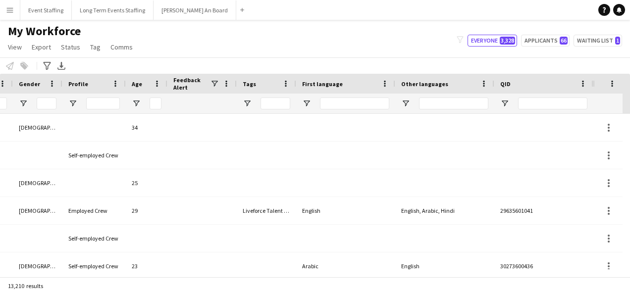
drag, startPoint x: 556, startPoint y: 288, endPoint x: 556, endPoint y: 276, distance: 12.4
click at [556, 288] on div "13,210 results" at bounding box center [315, 286] width 630 height 17
click at [548, 102] on input "QID Filter Input" at bounding box center [552, 104] width 69 height 12
paste input "**********"
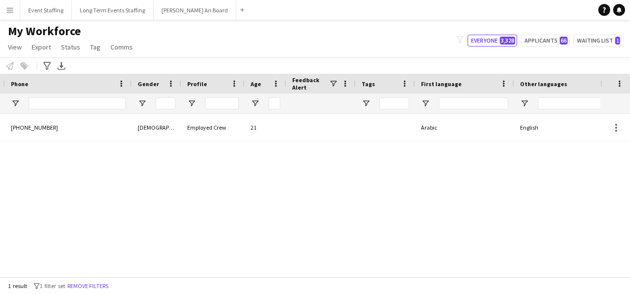
scroll to position [0, 0]
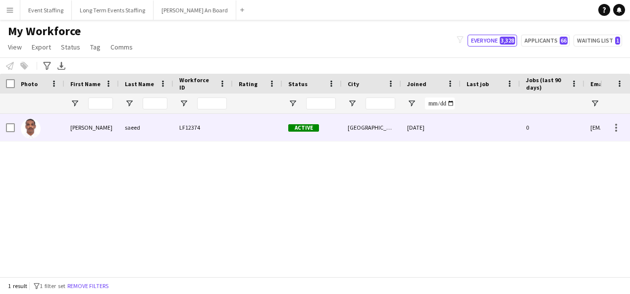
type input "**********"
click at [155, 132] on div "saeed" at bounding box center [146, 127] width 55 height 27
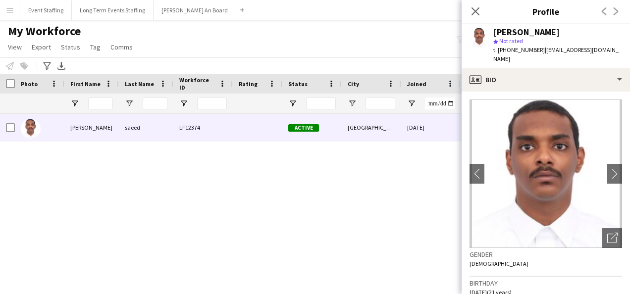
drag, startPoint x: 226, startPoint y: 196, endPoint x: 267, endPoint y: 210, distance: 42.9
click at [228, 197] on div "mohamedsaeed407@yahoo.com 0 21-01-2025 Doha Active LF12374 saeed mohamed" at bounding box center [300, 192] width 601 height 156
